Goal: Transaction & Acquisition: Purchase product/service

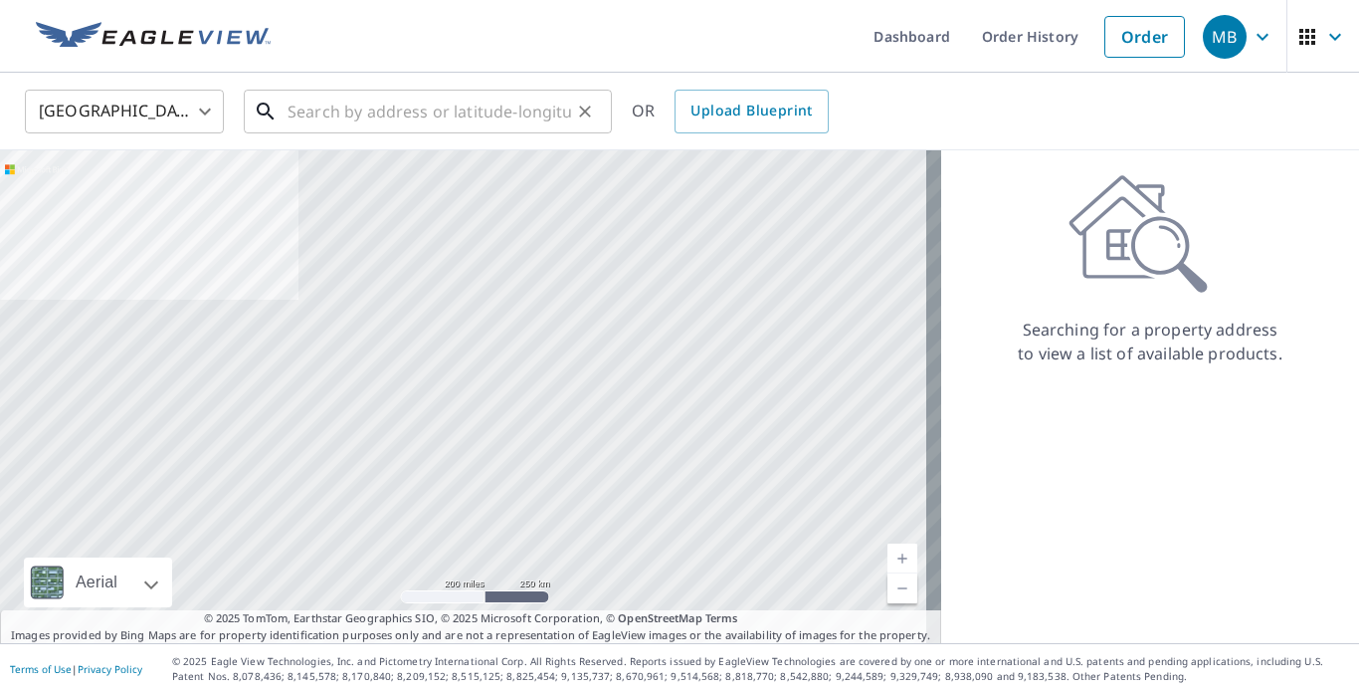
click at [469, 112] on input "text" at bounding box center [430, 112] width 284 height 56
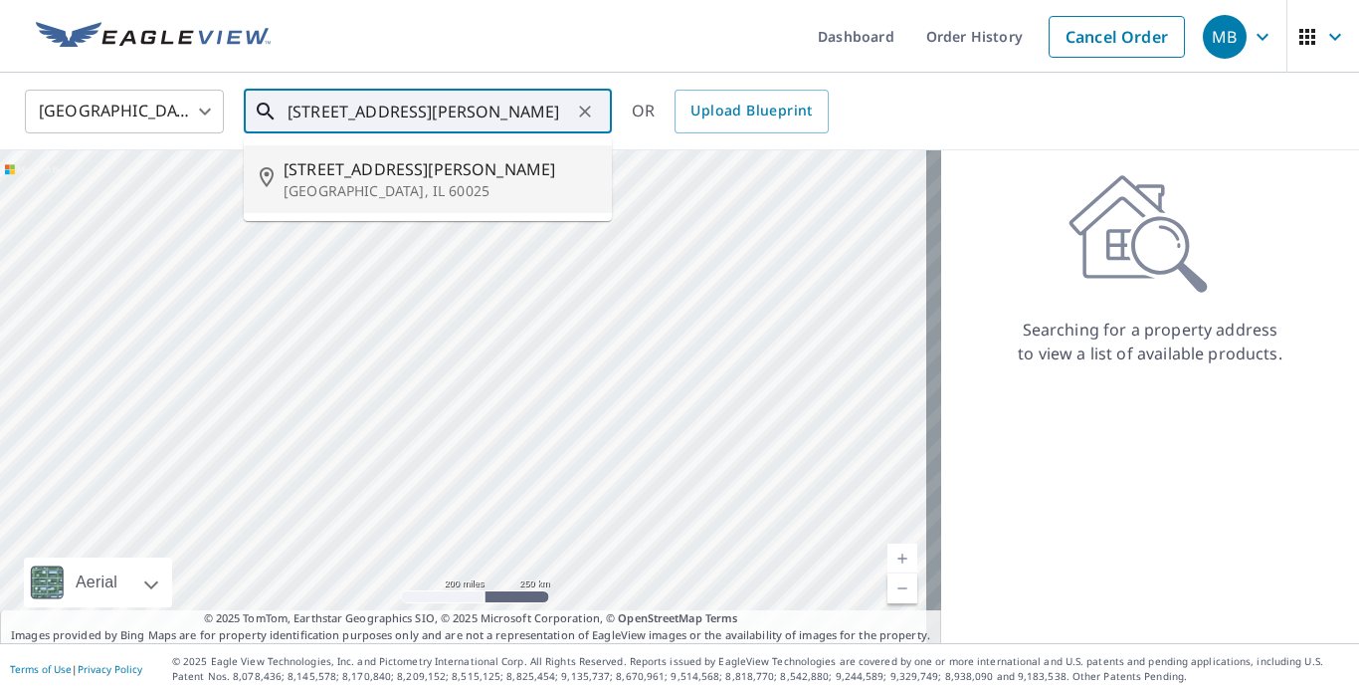
click at [334, 185] on p "[GEOGRAPHIC_DATA], IL 60025" at bounding box center [440, 191] width 312 height 20
type input "[STREET_ADDRESS][PERSON_NAME]"
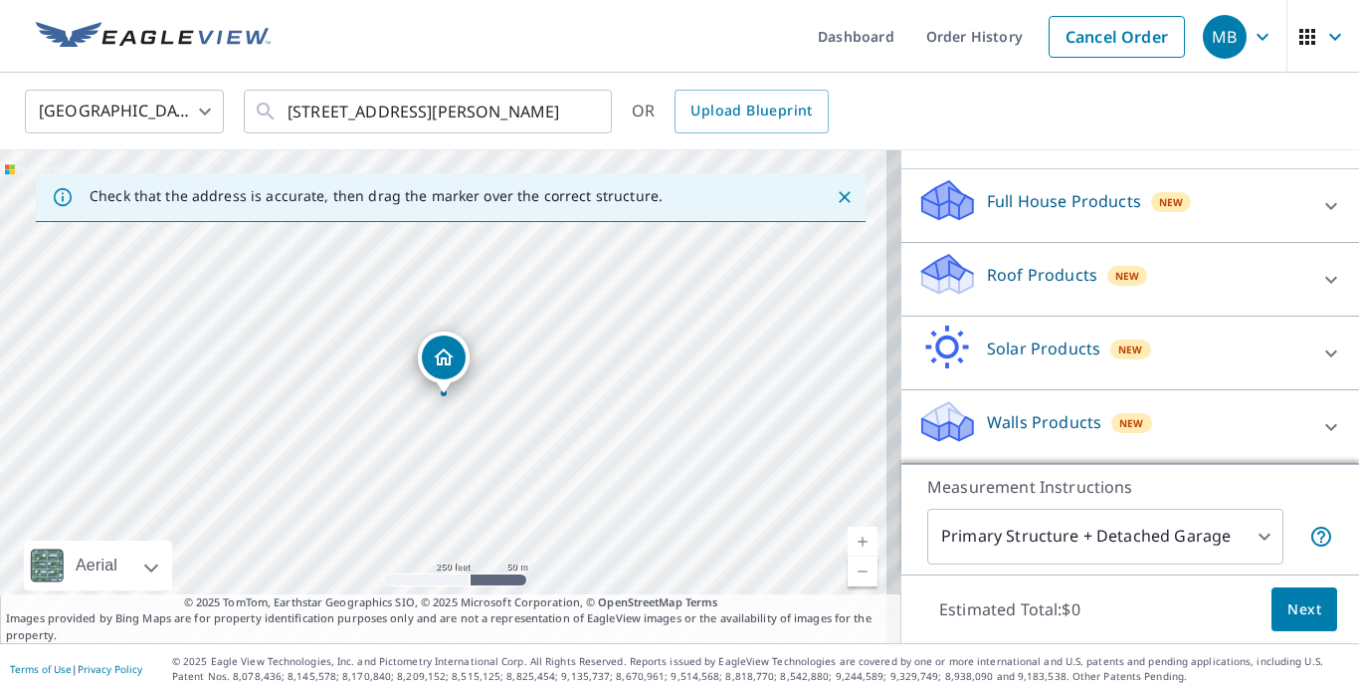
scroll to position [187, 0]
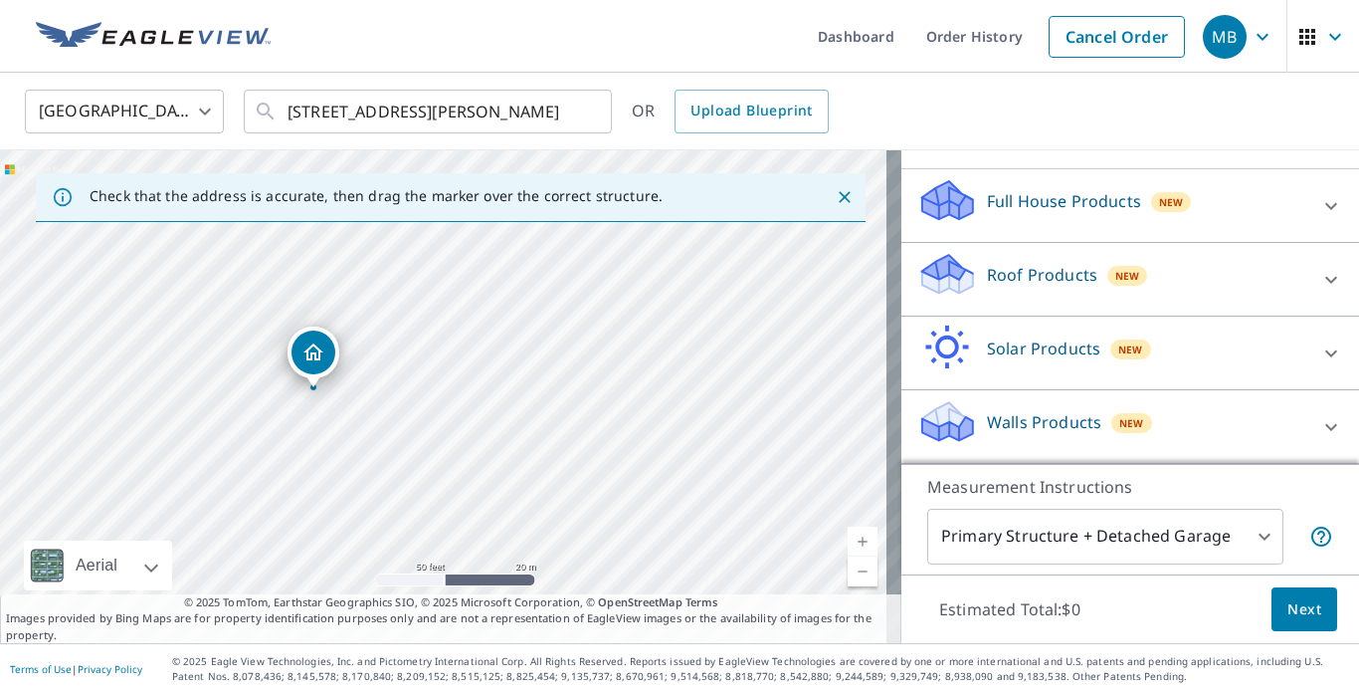
click at [1319, 428] on icon at bounding box center [1331, 427] width 24 height 24
click at [997, 426] on p "Walls Products" at bounding box center [1044, 422] width 114 height 24
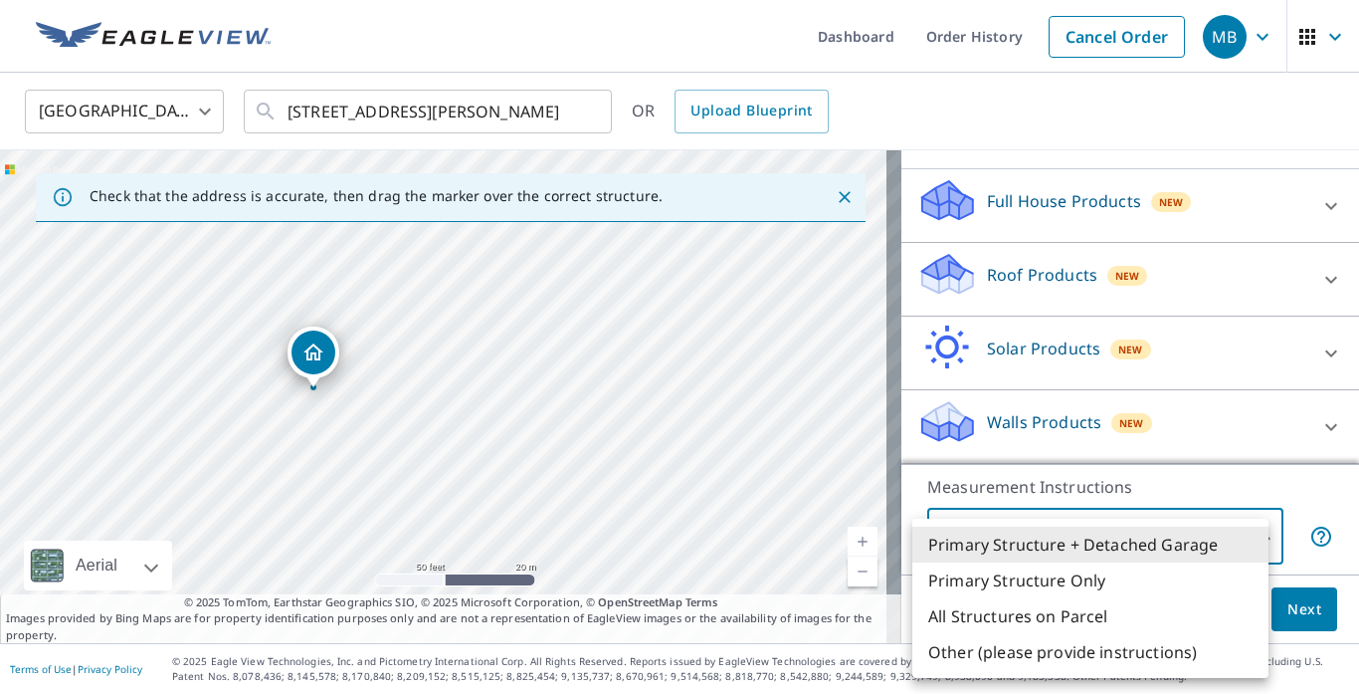
click at [1245, 536] on body "MB MB Dashboard Order History Cancel Order MB [GEOGRAPHIC_DATA] [GEOGRAPHIC_DAT…" at bounding box center [679, 347] width 1359 height 694
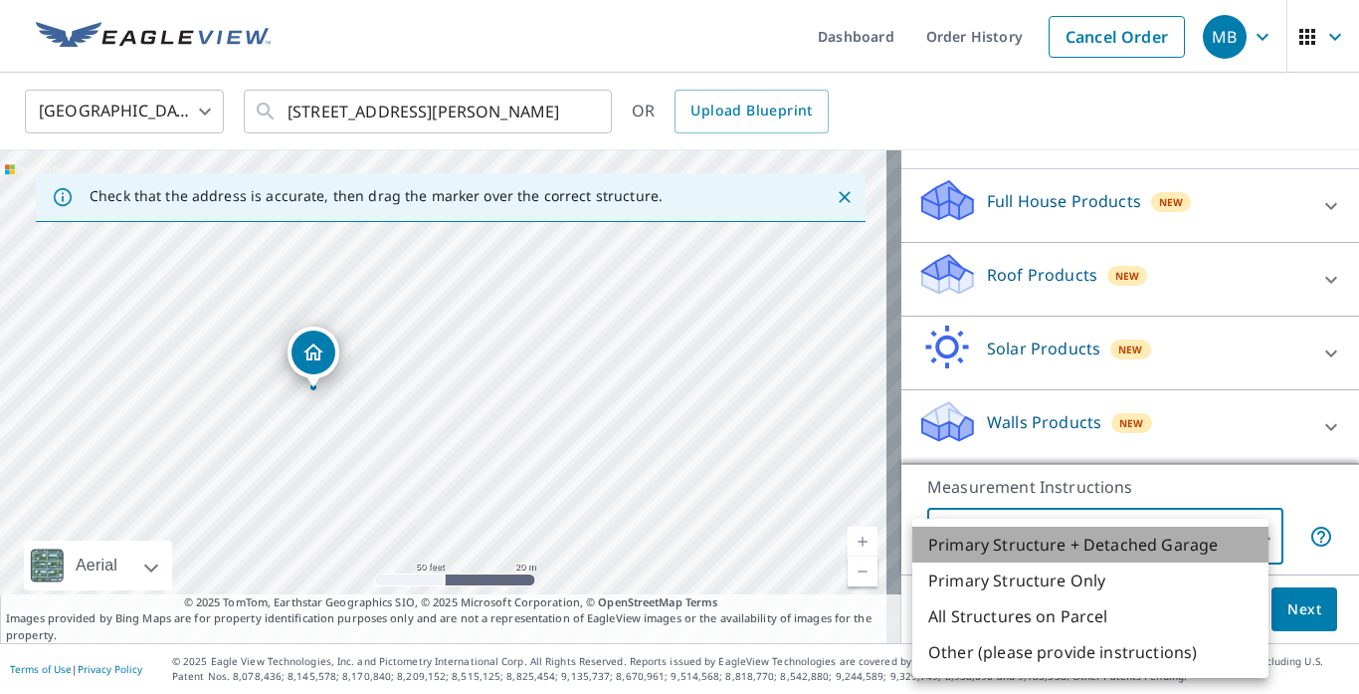
click at [1113, 543] on li "Primary Structure + Detached Garage" at bounding box center [1090, 544] width 356 height 36
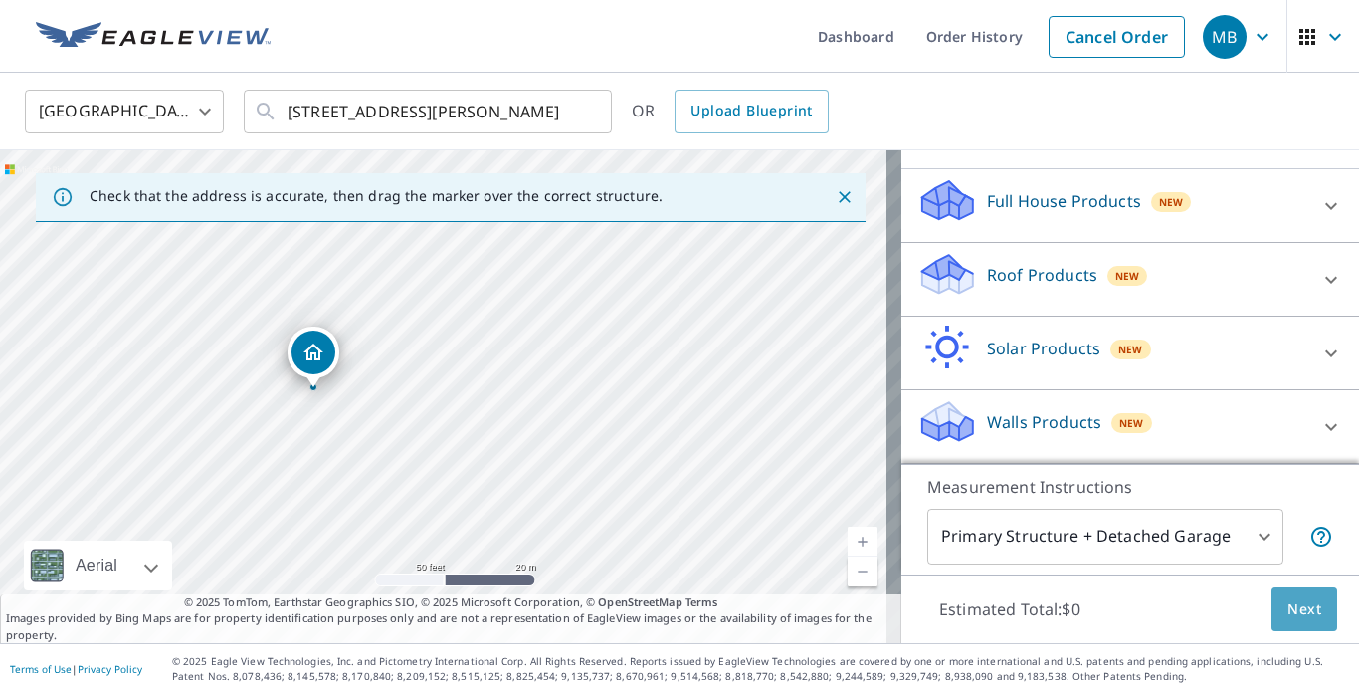
click at [1292, 610] on span "Next" at bounding box center [1305, 609] width 34 height 25
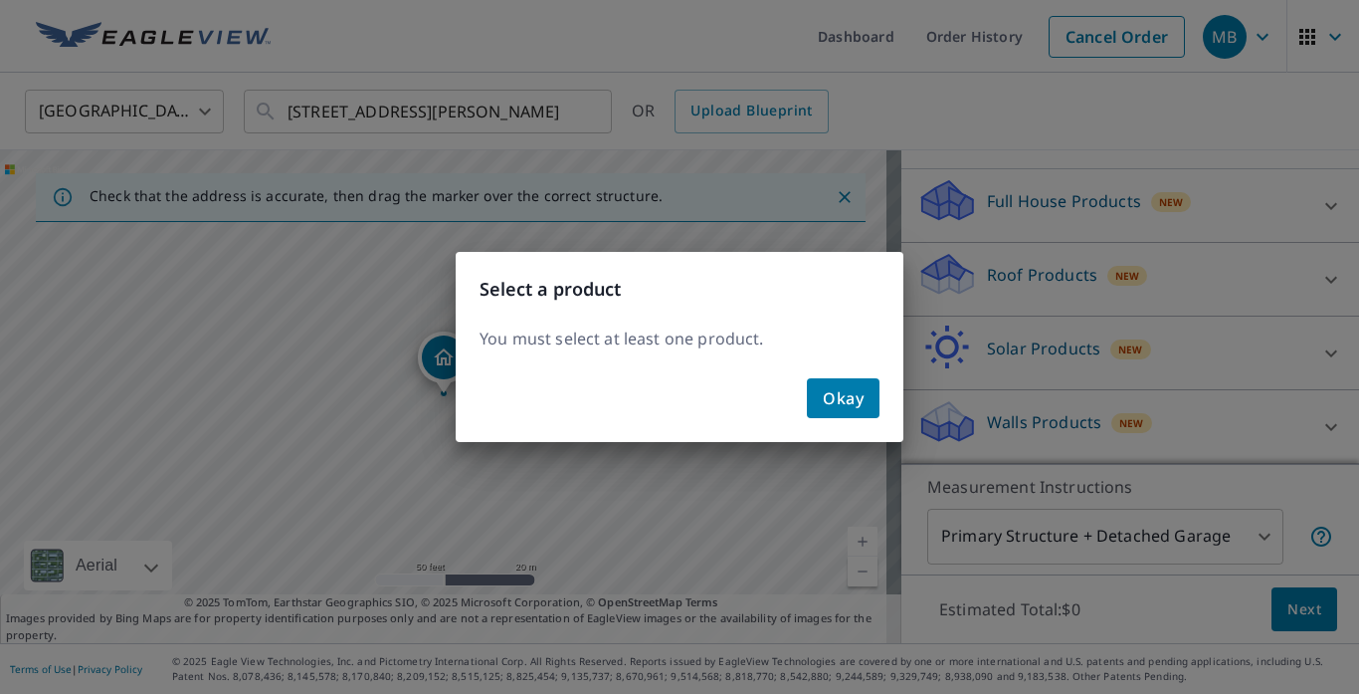
drag, startPoint x: 840, startPoint y: 393, endPoint x: 851, endPoint y: 396, distance: 11.3
click at [842, 394] on span "Okay" at bounding box center [843, 398] width 41 height 28
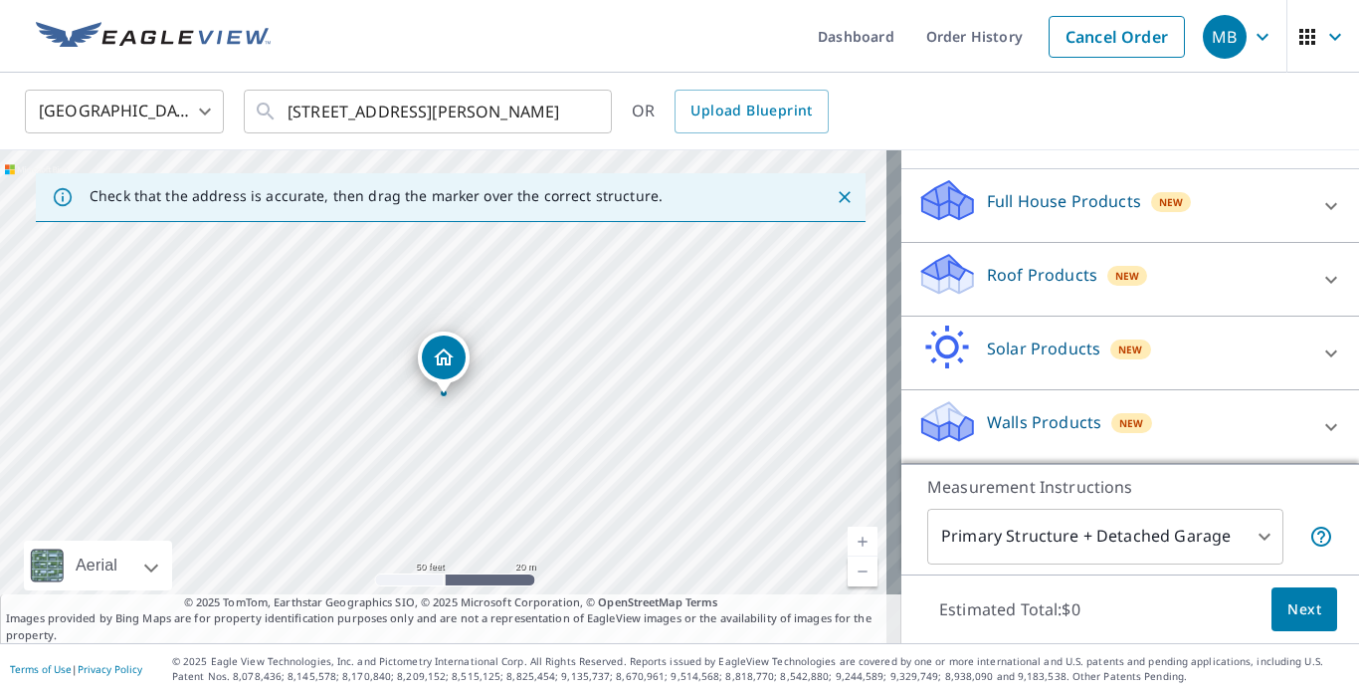
click at [1007, 415] on p "Walls Products" at bounding box center [1044, 422] width 114 height 24
click at [1290, 603] on span "Next" at bounding box center [1305, 609] width 34 height 25
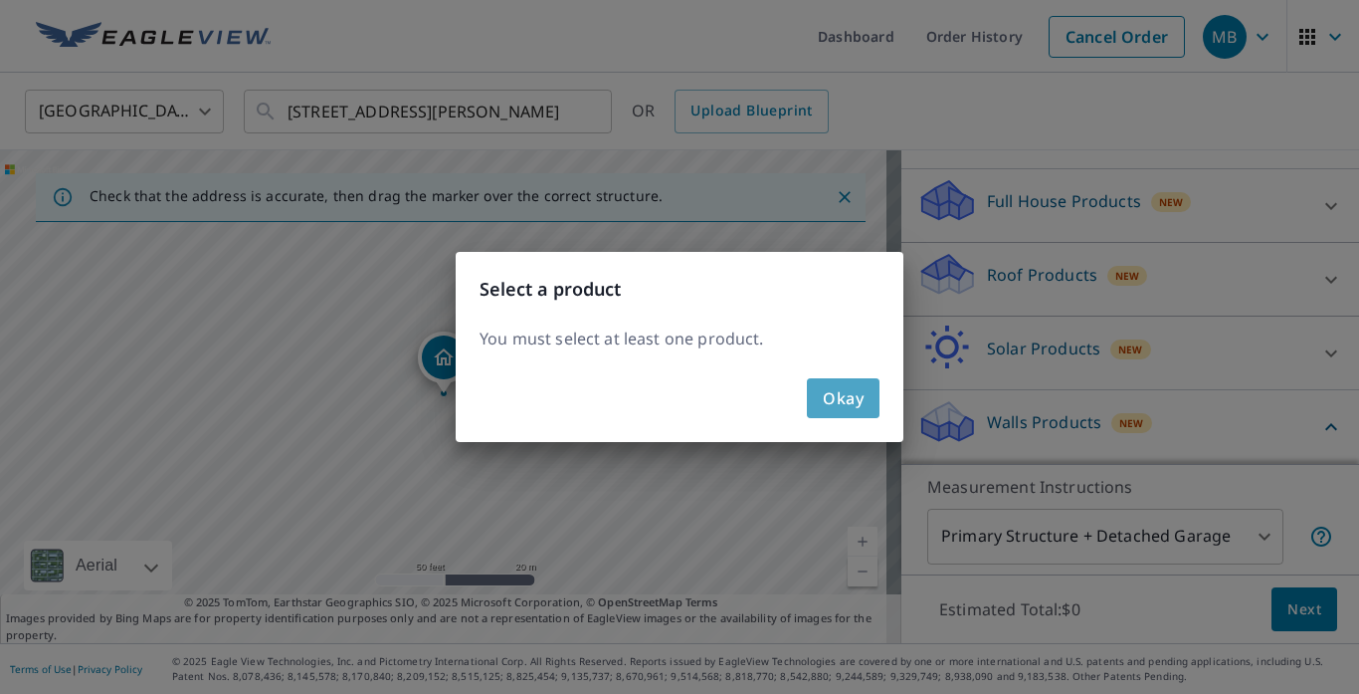
drag, startPoint x: 837, startPoint y: 389, endPoint x: 991, endPoint y: 417, distance: 156.7
click at [849, 396] on span "Okay" at bounding box center [843, 398] width 41 height 28
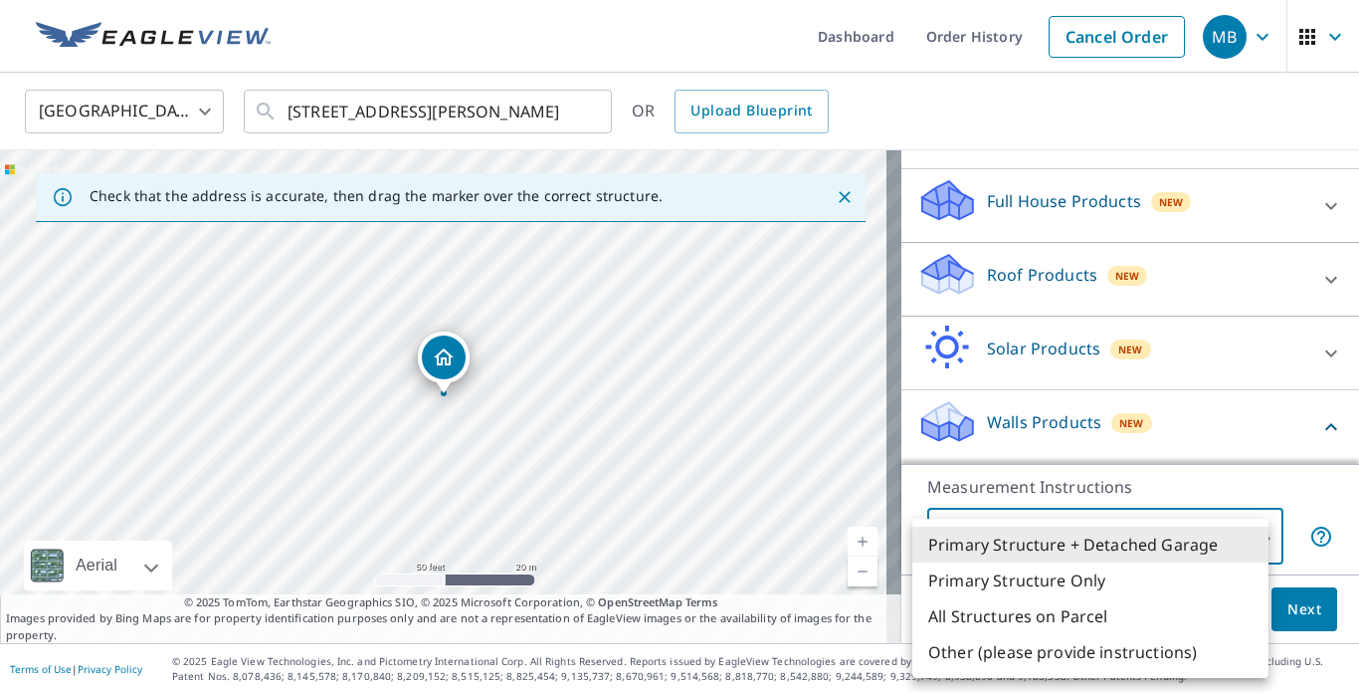
click at [1249, 538] on body "MB MB Dashboard Order History Cancel Order MB [GEOGRAPHIC_DATA] [GEOGRAPHIC_DAT…" at bounding box center [679, 347] width 1359 height 694
click at [1061, 586] on li "Primary Structure Only" at bounding box center [1090, 580] width 356 height 36
type input "2"
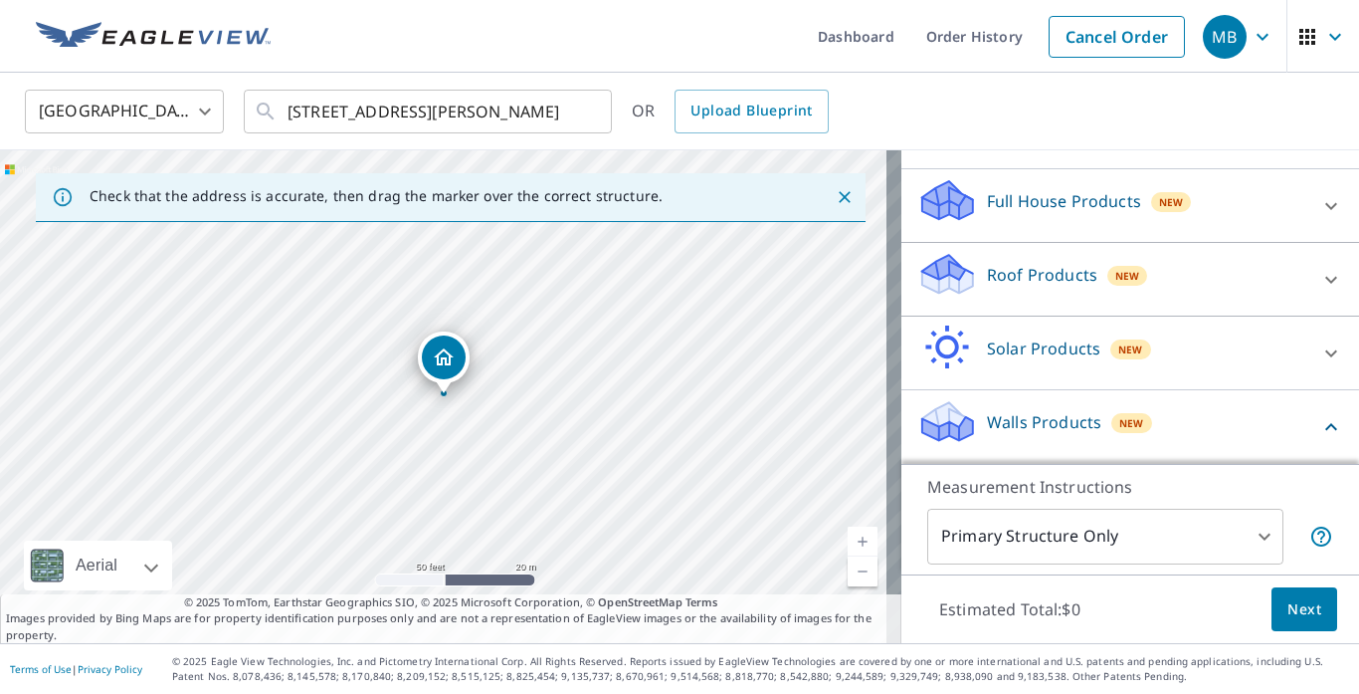
click at [1063, 200] on p "Full House Products" at bounding box center [1064, 201] width 154 height 24
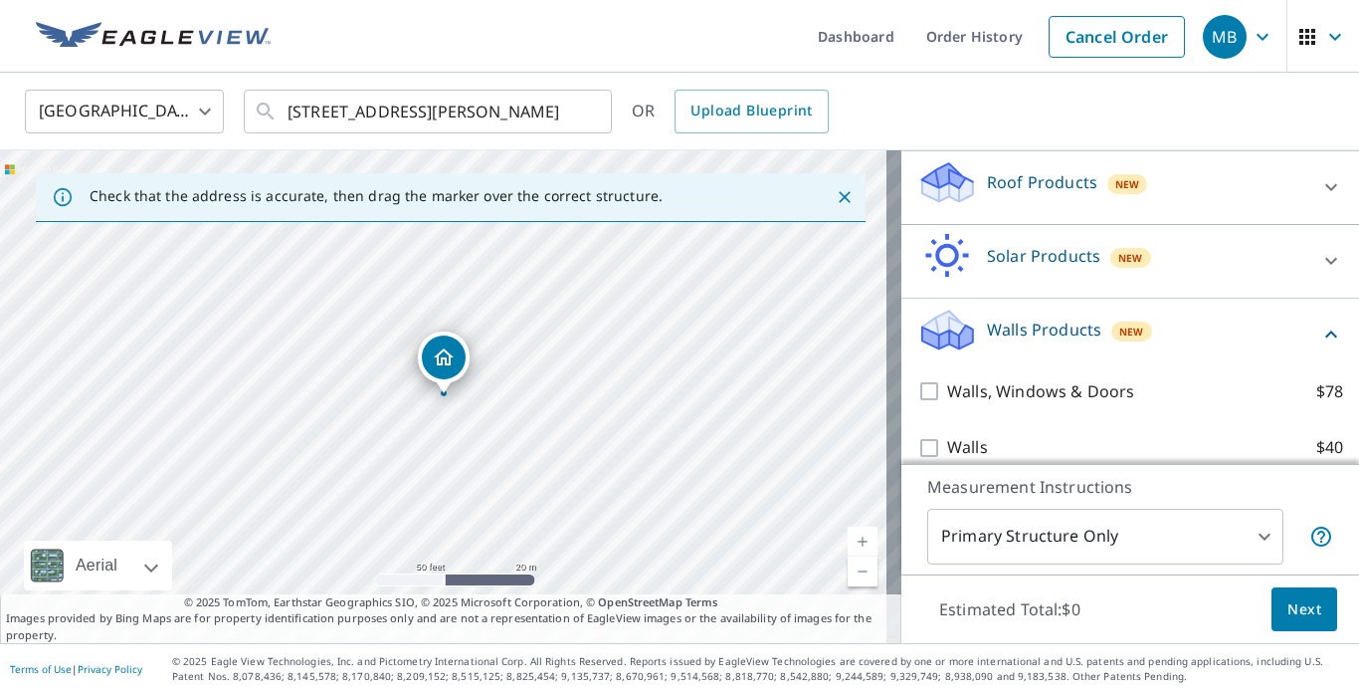
scroll to position [356, 0]
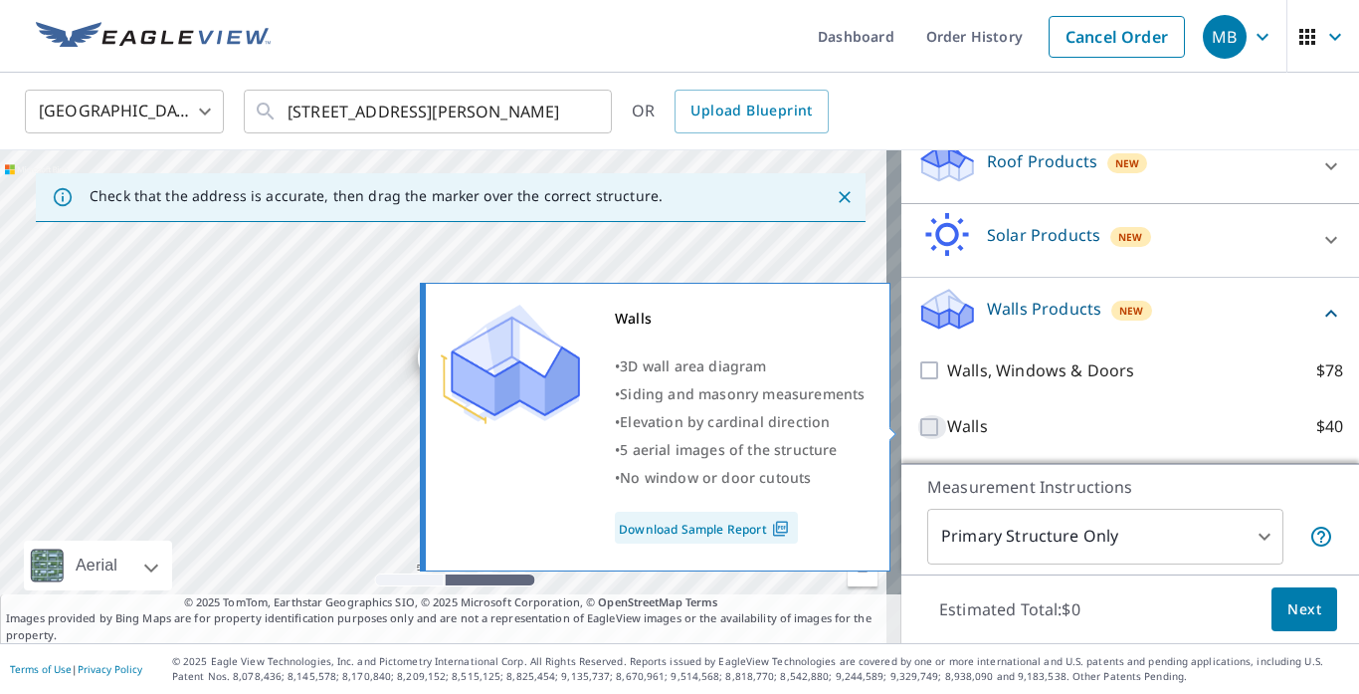
click at [917, 428] on input "Walls $40" at bounding box center [932, 427] width 30 height 24
checkbox input "true"
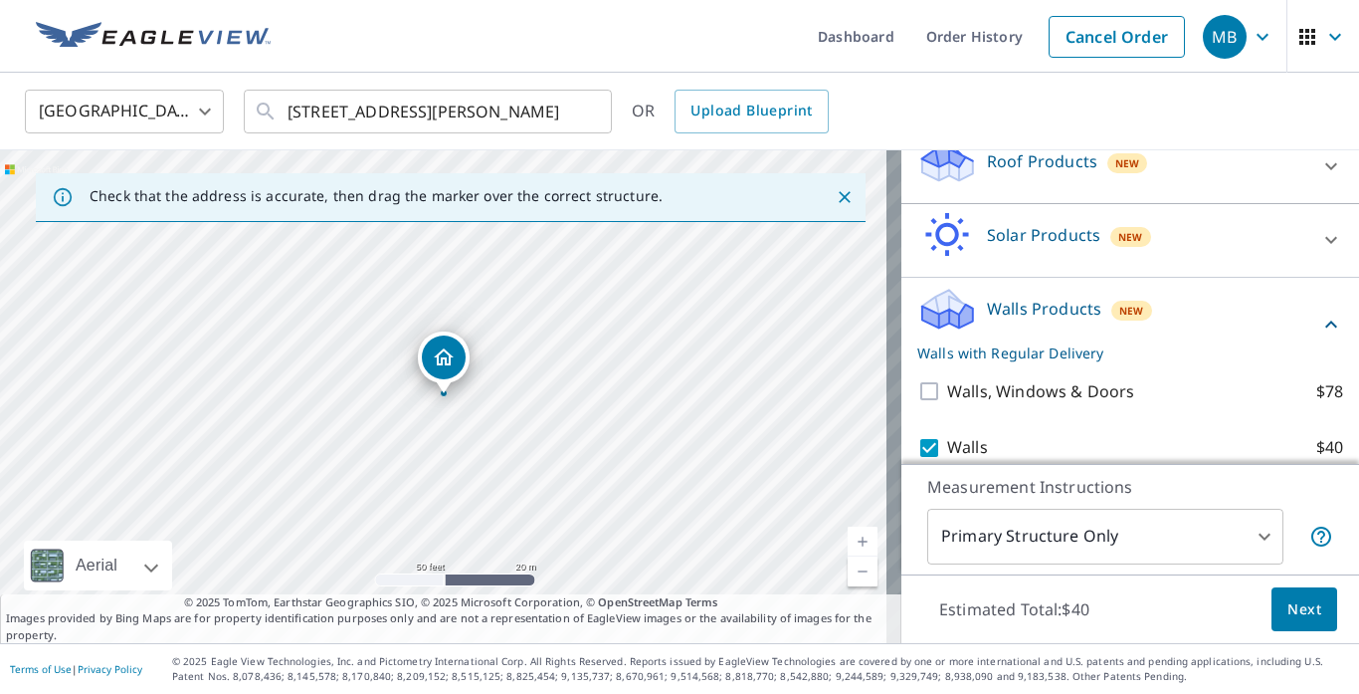
click at [1300, 616] on span "Next" at bounding box center [1305, 609] width 34 height 25
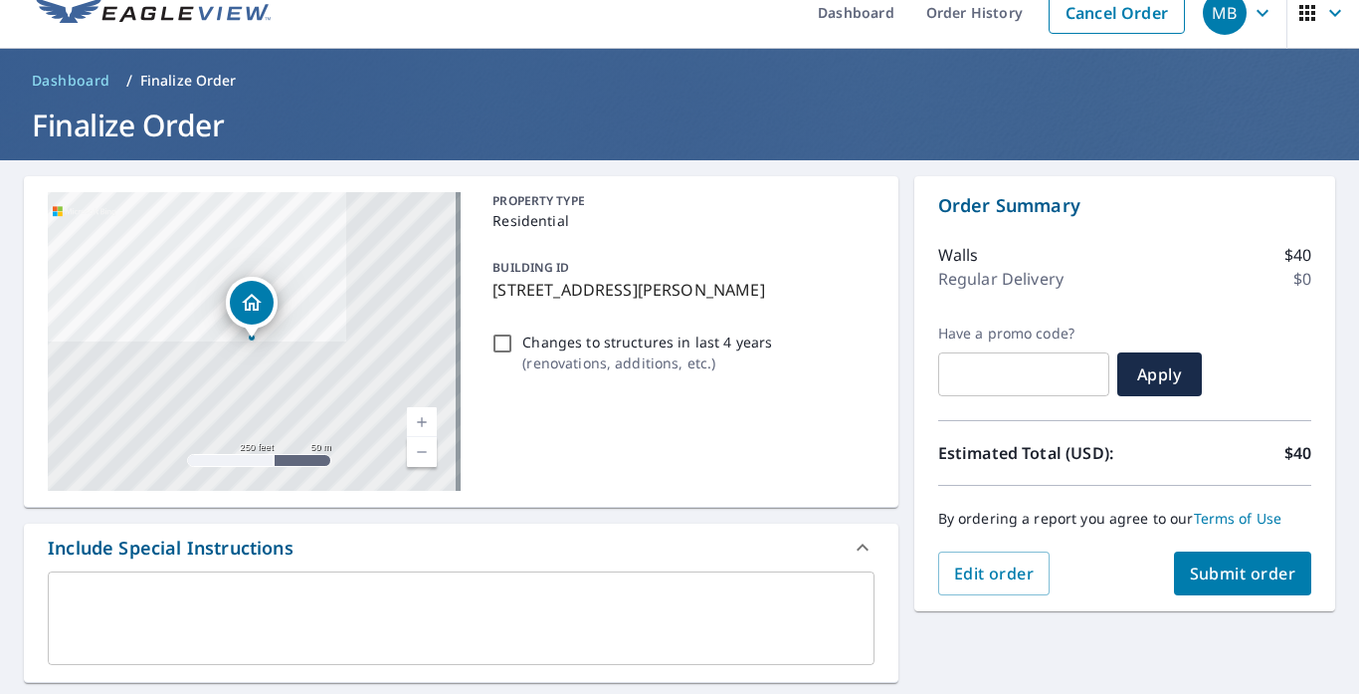
scroll to position [299, 0]
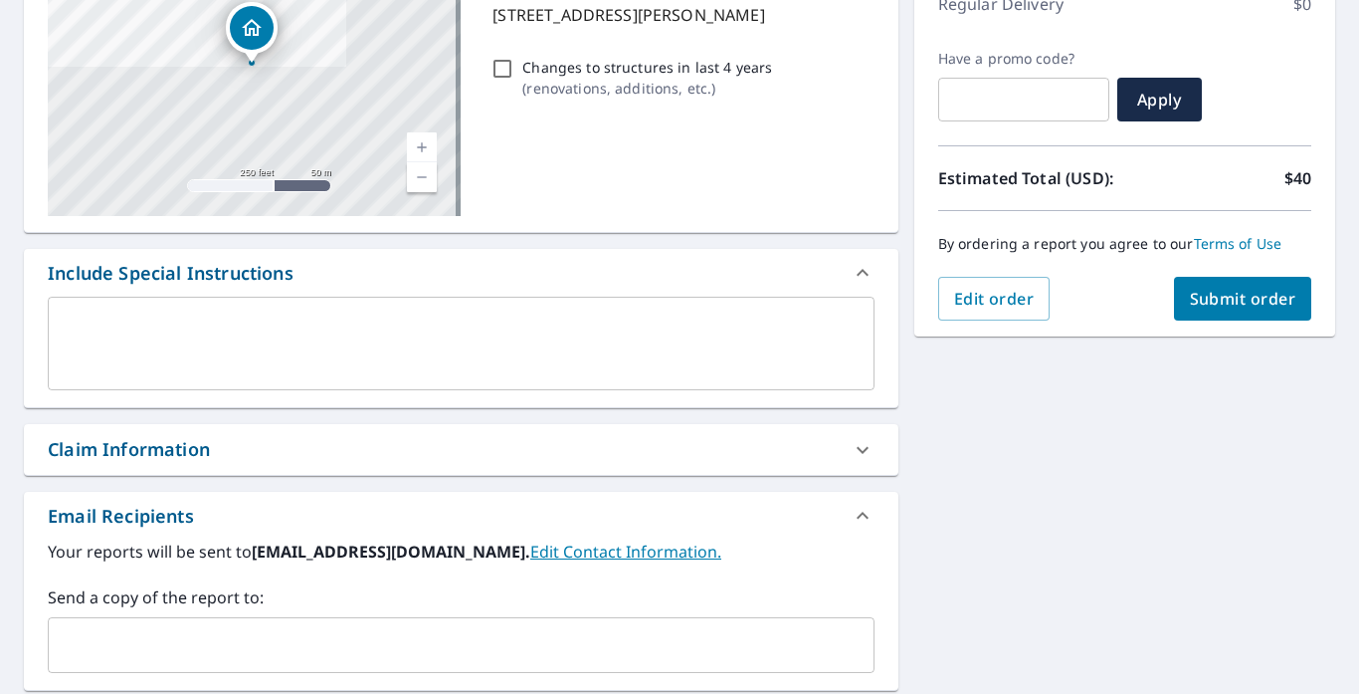
click at [1221, 302] on span "Submit order" at bounding box center [1243, 299] width 106 height 22
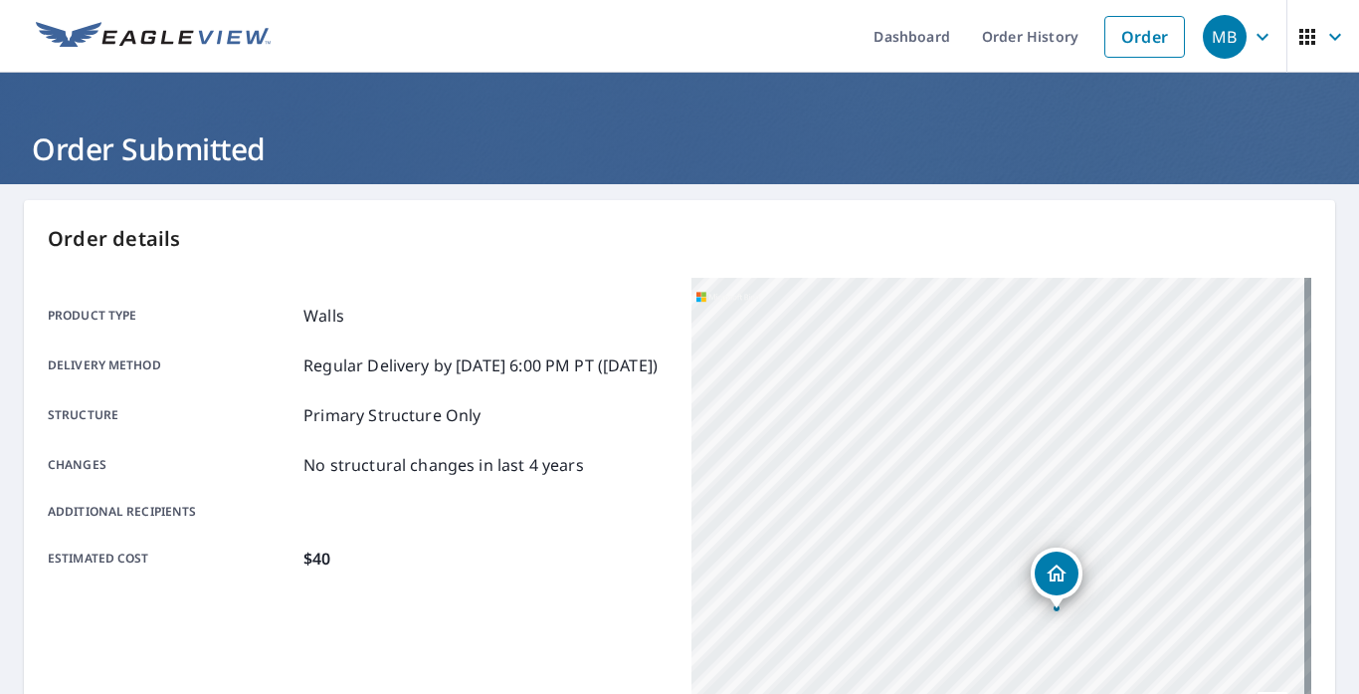
click at [602, 211] on div "Order details Product type Walls Delivery method Regular Delivery by [DATE] 6:0…" at bounding box center [680, 652] width 1312 height 905
click at [1002, 41] on link "Order History" at bounding box center [1030, 36] width 128 height 73
click at [984, 38] on link "Order History" at bounding box center [1030, 36] width 128 height 73
click at [1070, 39] on link "Order History" at bounding box center [1030, 36] width 128 height 73
click at [1039, 41] on link "Order History" at bounding box center [1030, 36] width 128 height 73
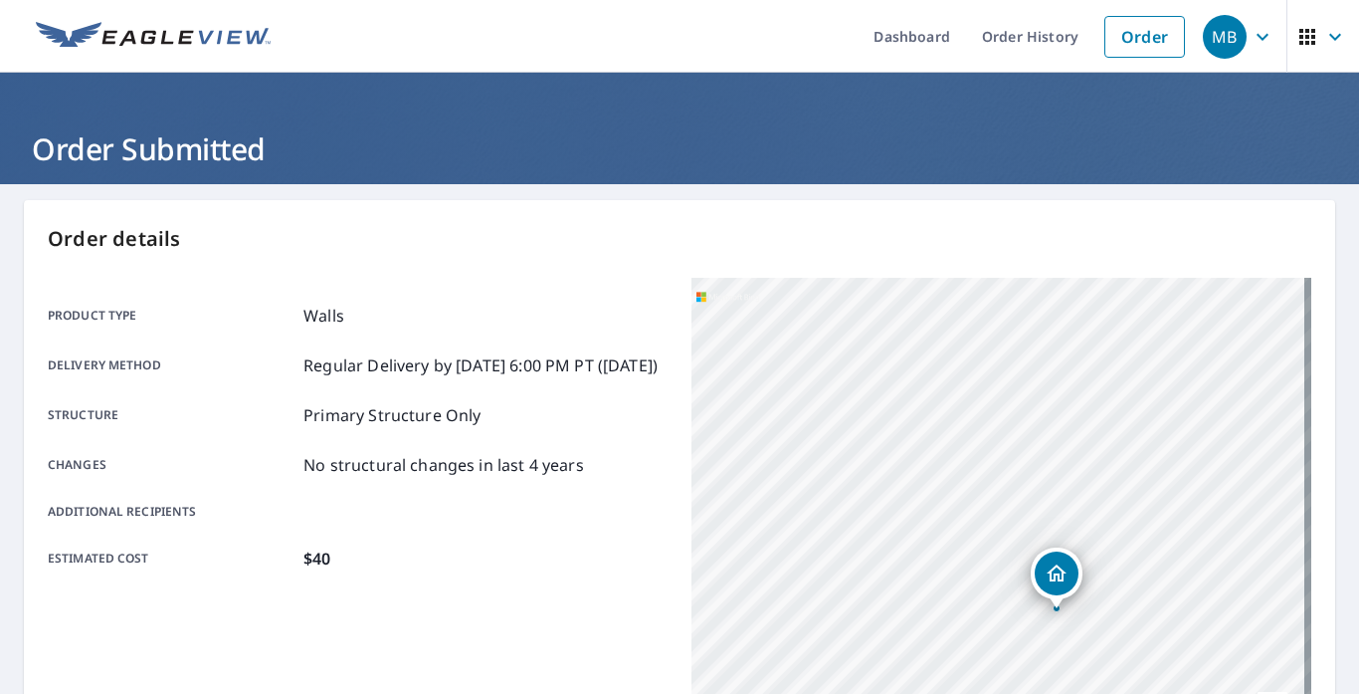
click at [1039, 40] on link "Order History" at bounding box center [1030, 36] width 128 height 73
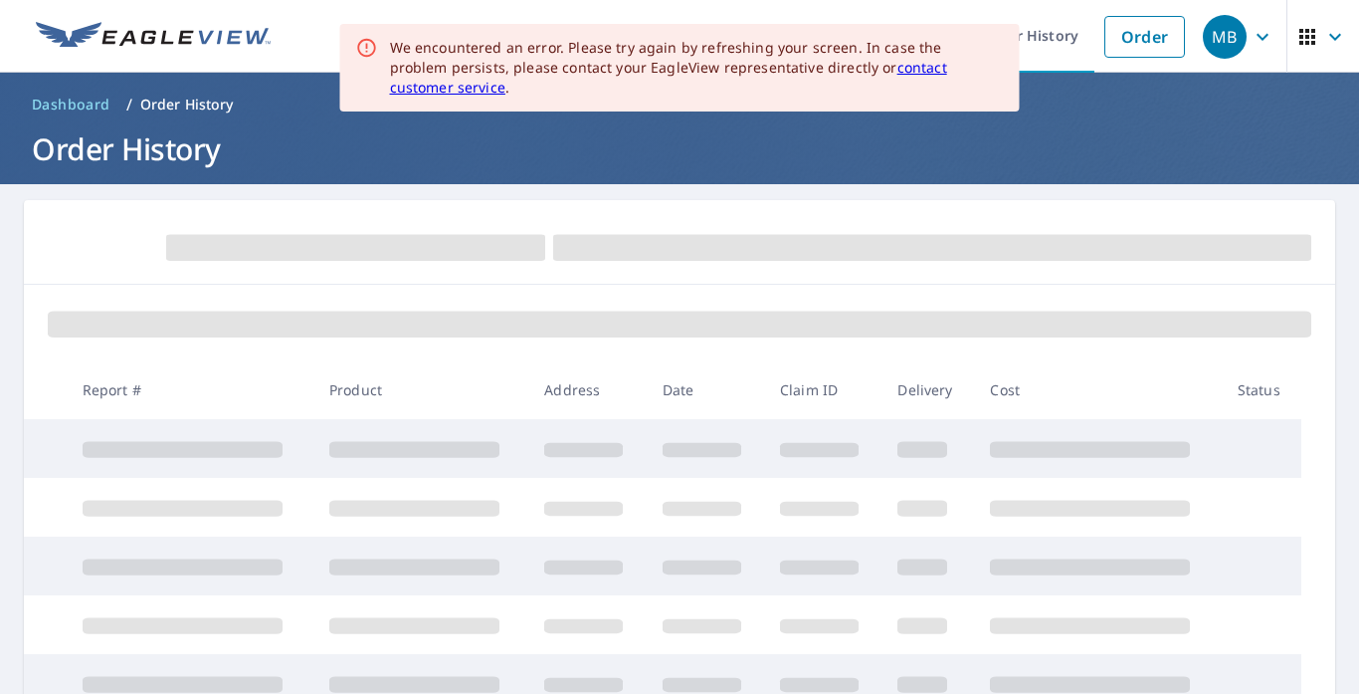
drag, startPoint x: 6, startPoint y: 0, endPoint x: 1034, endPoint y: 26, distance: 1028.2
click at [1013, 121] on header "Dashboard / Order History Order History" at bounding box center [679, 128] width 1359 height 111
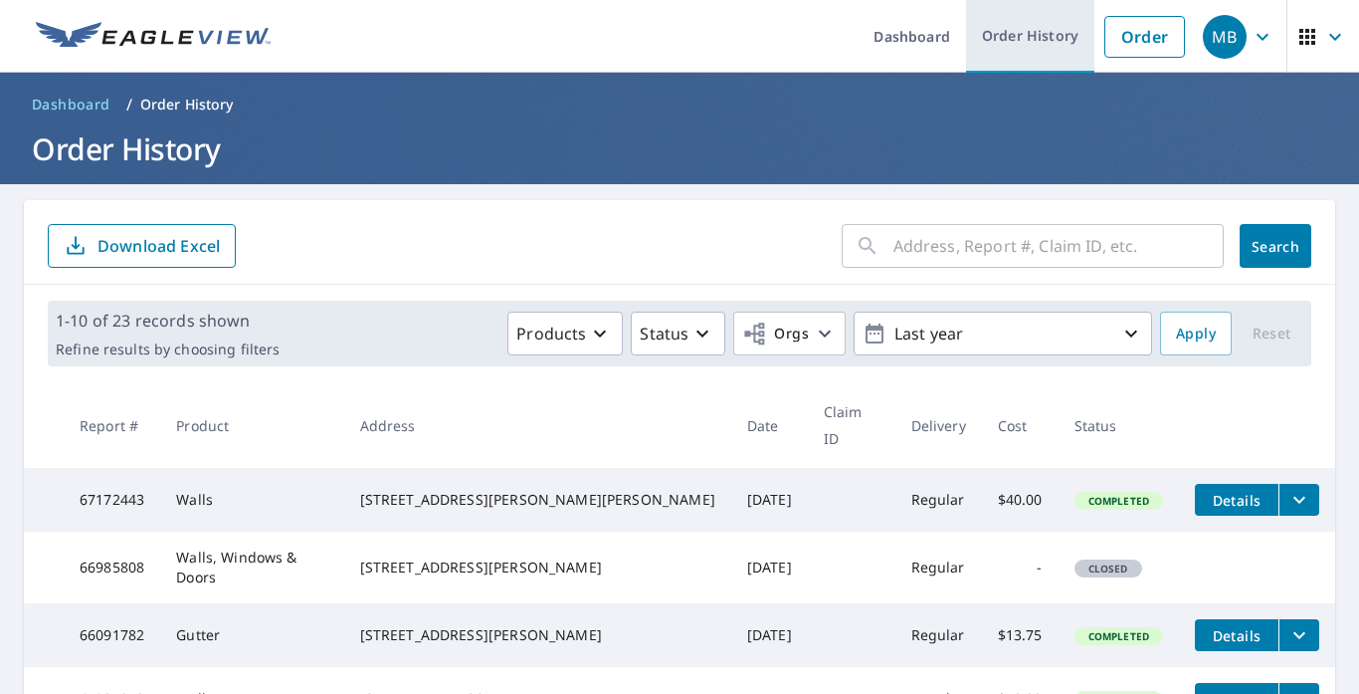
click at [1031, 37] on link "Order History" at bounding box center [1030, 36] width 128 height 73
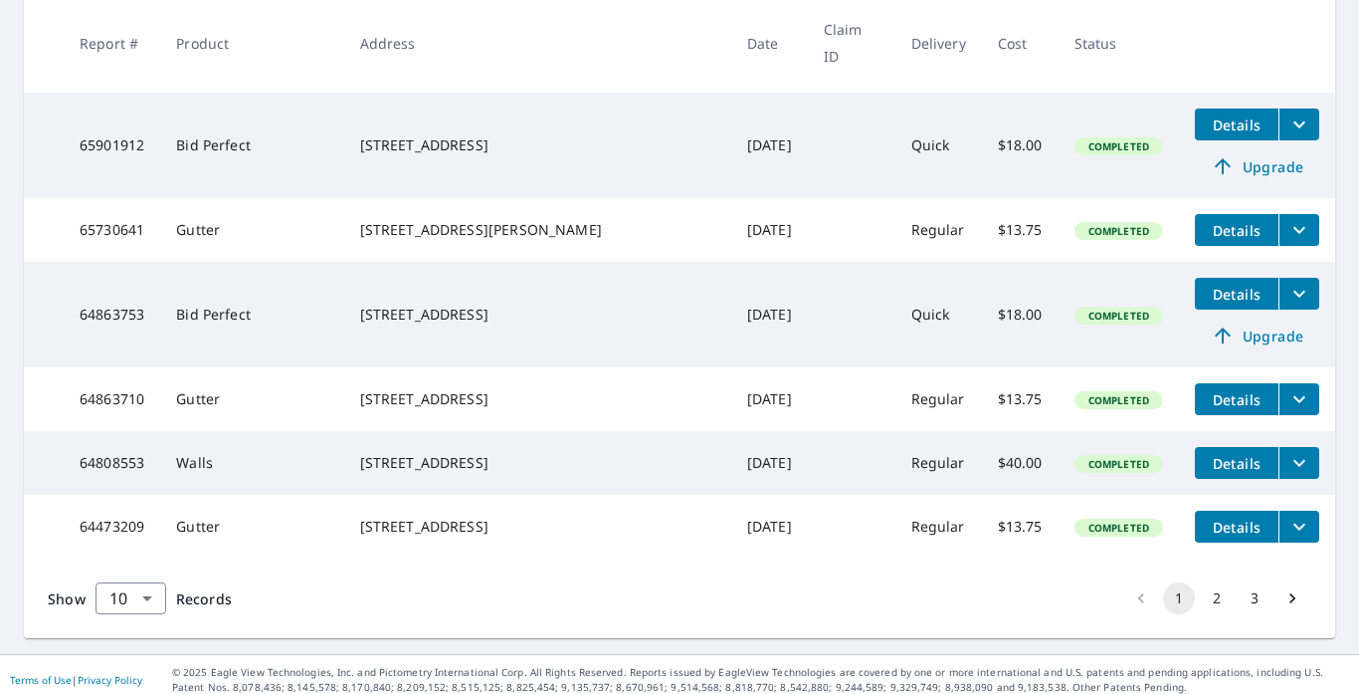
scroll to position [678, 0]
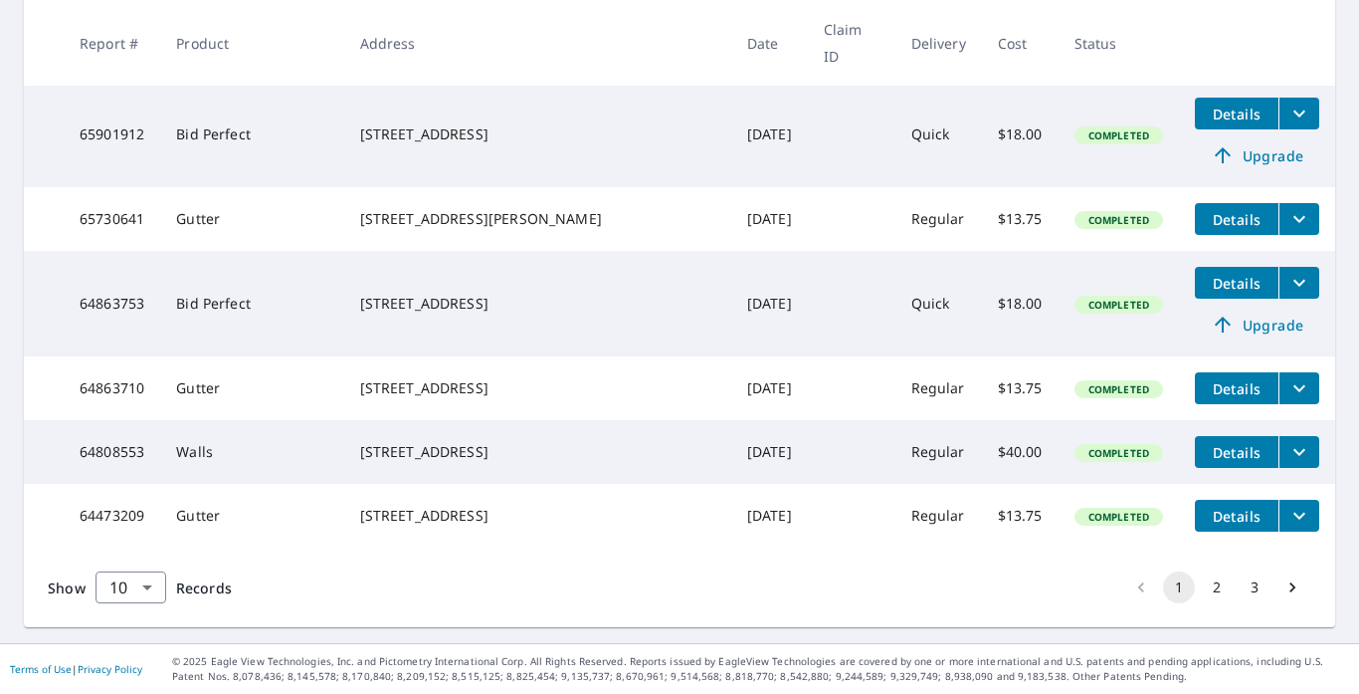
click at [1201, 588] on button "2" at bounding box center [1217, 587] width 32 height 32
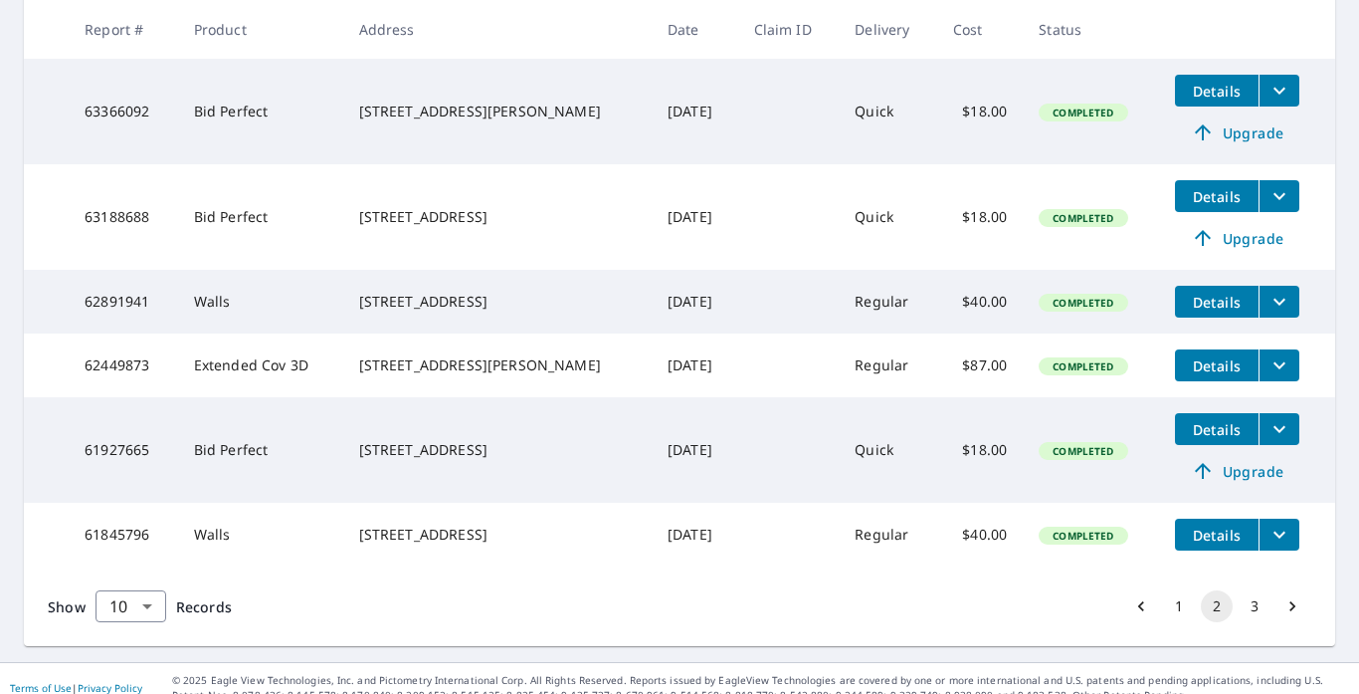
scroll to position [745, 0]
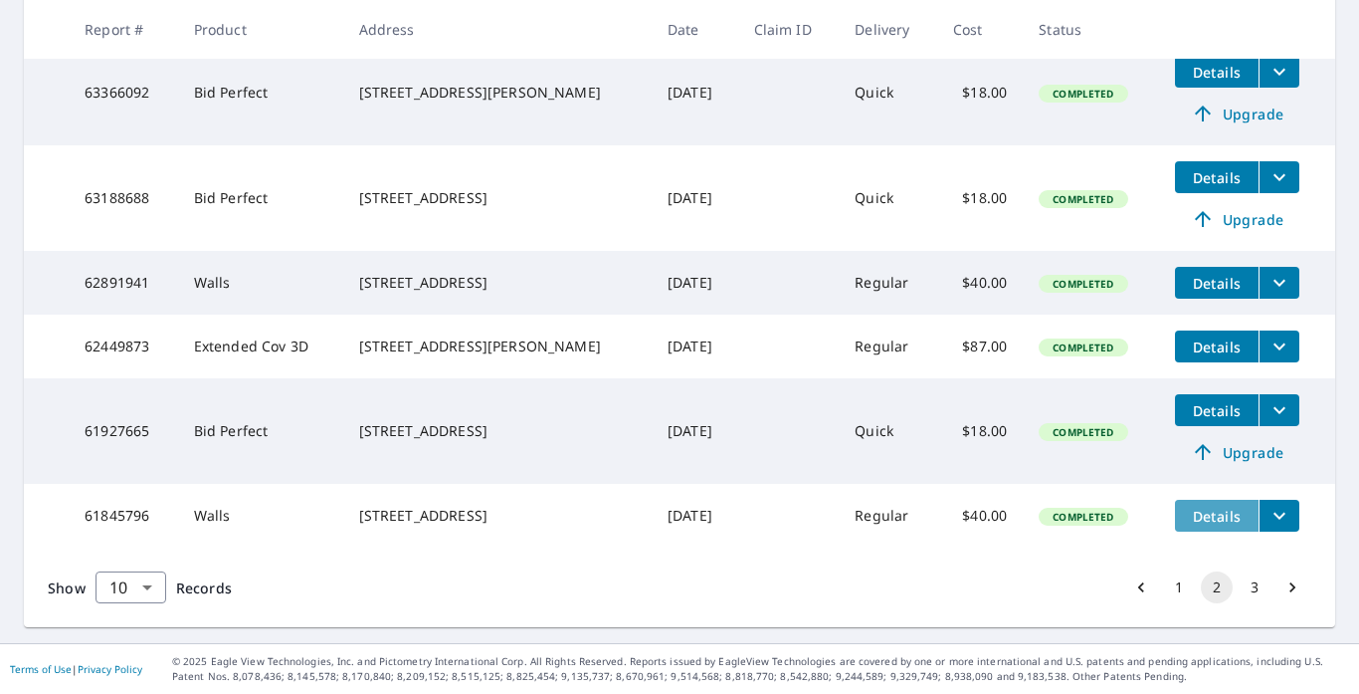
click at [1209, 510] on span "Details" at bounding box center [1217, 515] width 60 height 19
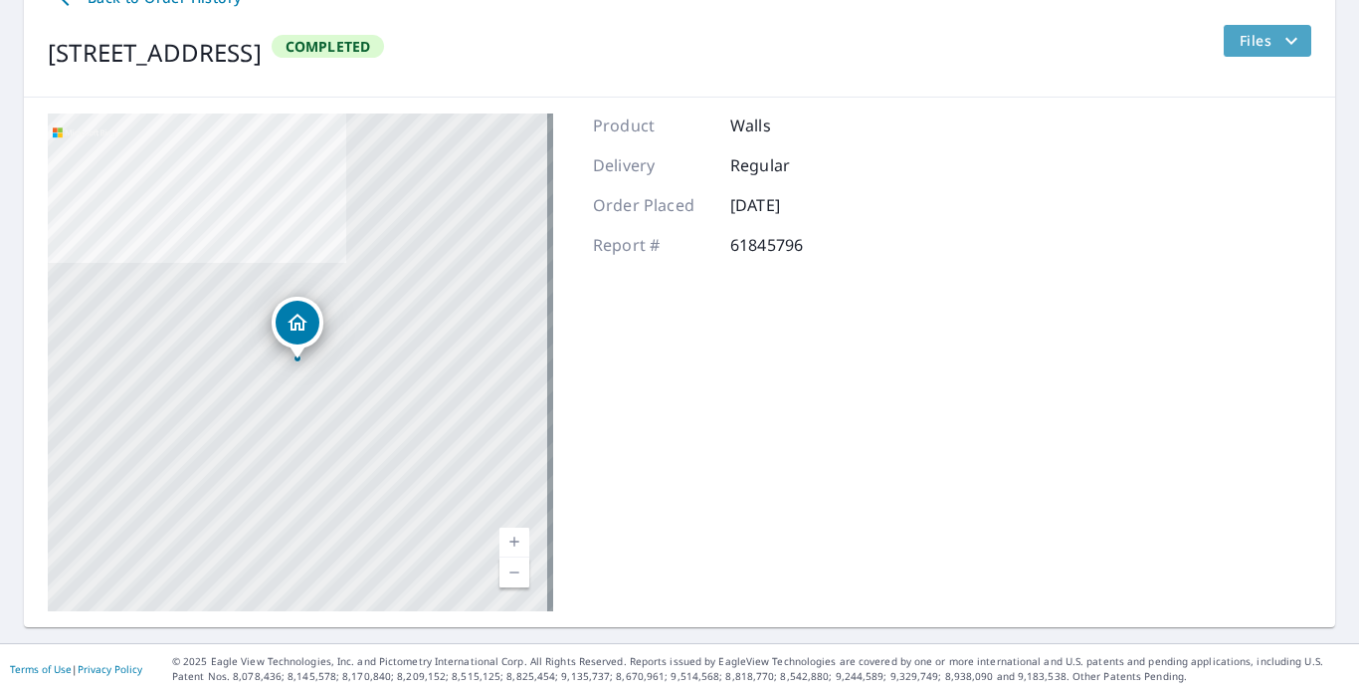
click at [1240, 49] on span "Files" at bounding box center [1272, 41] width 64 height 24
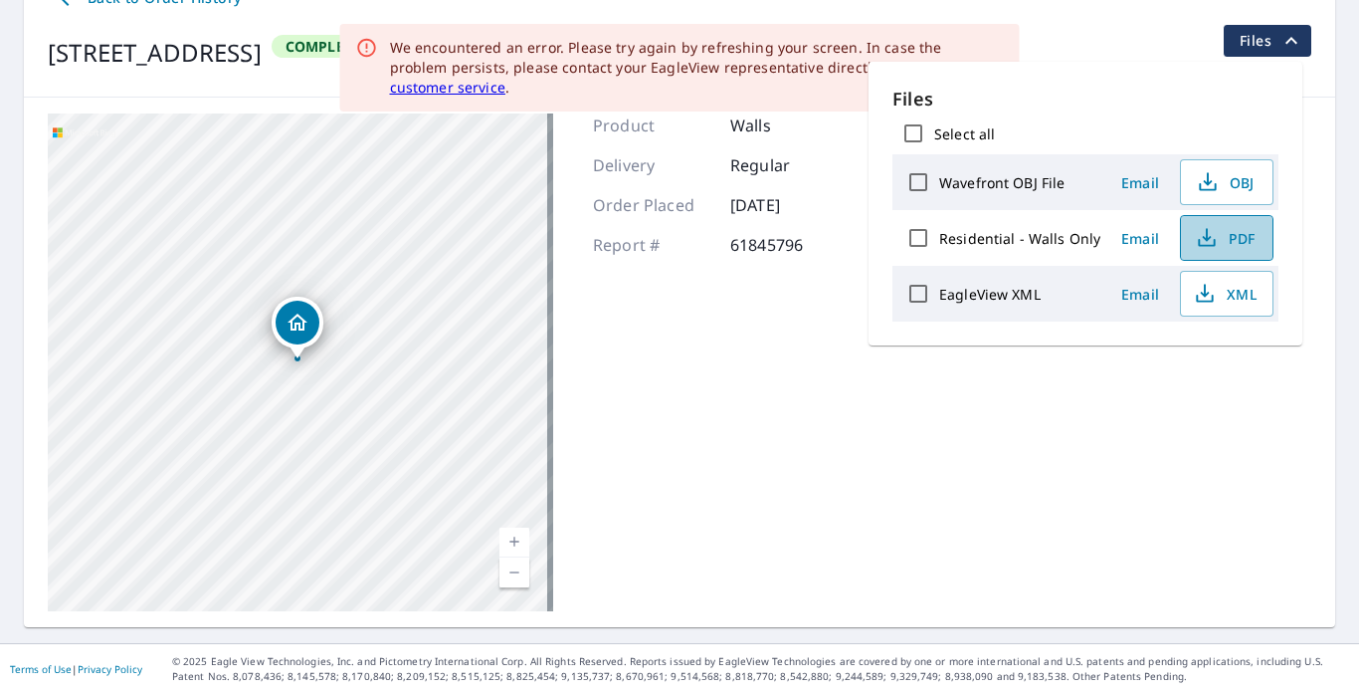
click at [1199, 242] on icon "button" at bounding box center [1207, 238] width 24 height 24
